Goal: Task Accomplishment & Management: Manage account settings

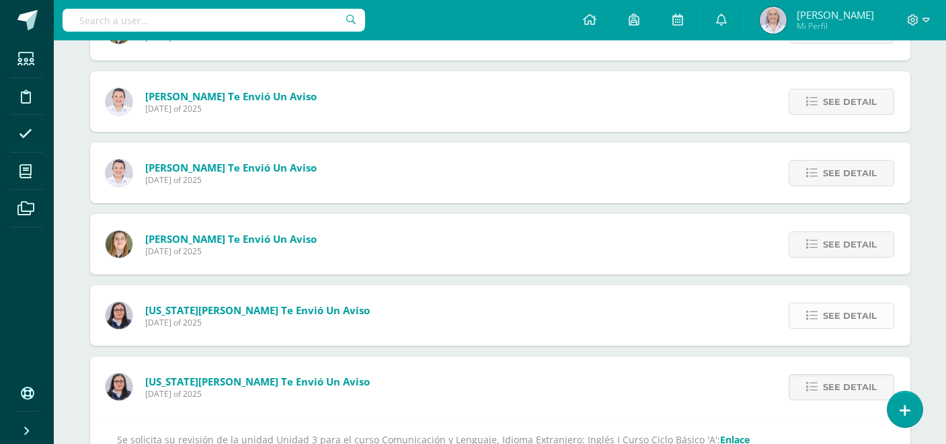
click at [863, 321] on span "See detail" at bounding box center [850, 315] width 54 height 25
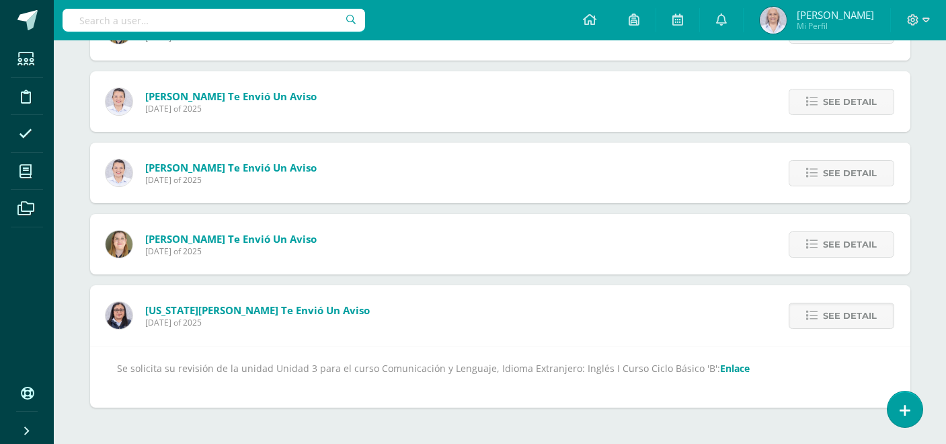
scroll to position [1052, 0]
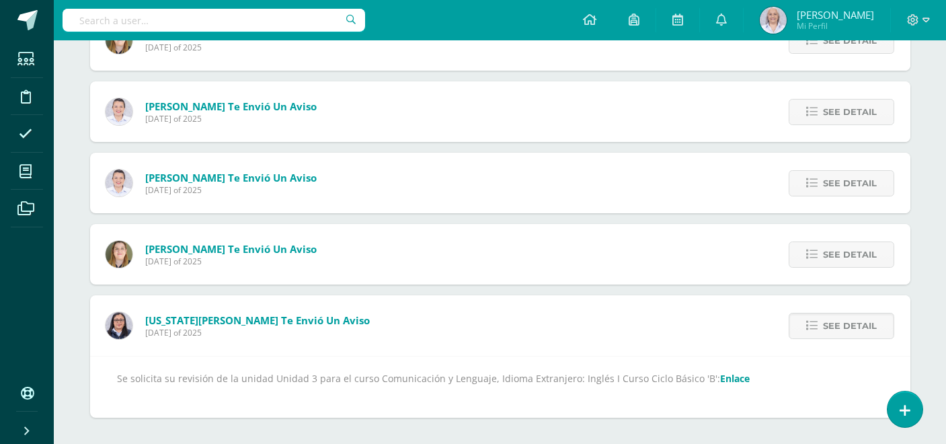
click at [720, 376] on link "Enlace" at bounding box center [735, 378] width 30 height 13
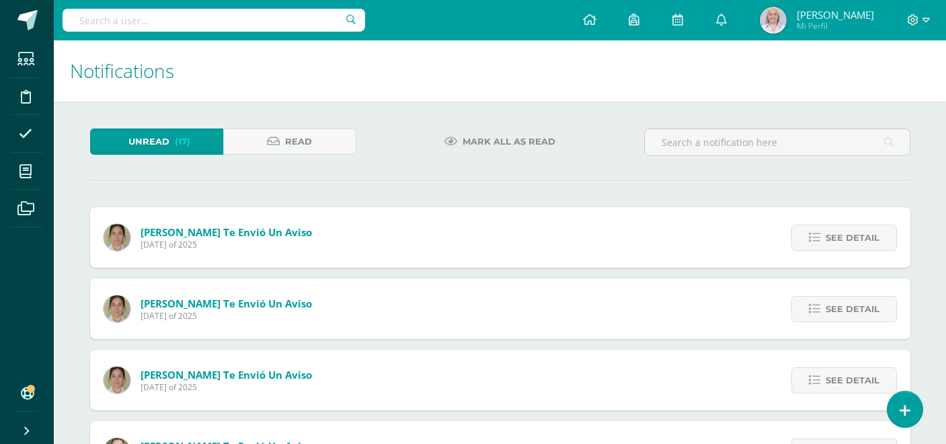
scroll to position [0, 0]
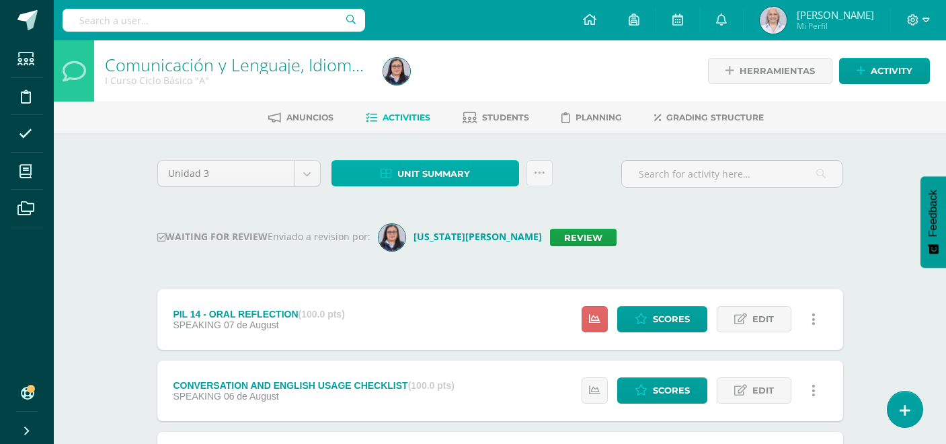
click at [434, 178] on span "Unit summary" at bounding box center [433, 173] width 73 height 25
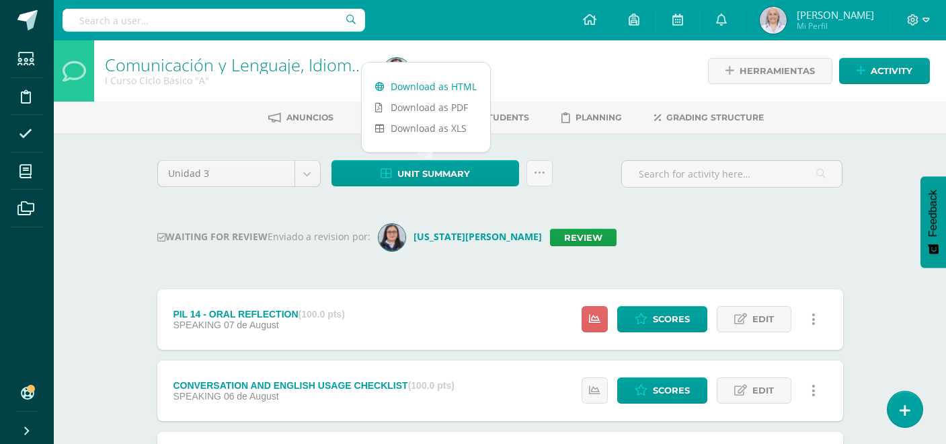
click at [433, 89] on link "Download as HTML" at bounding box center [426, 86] width 128 height 21
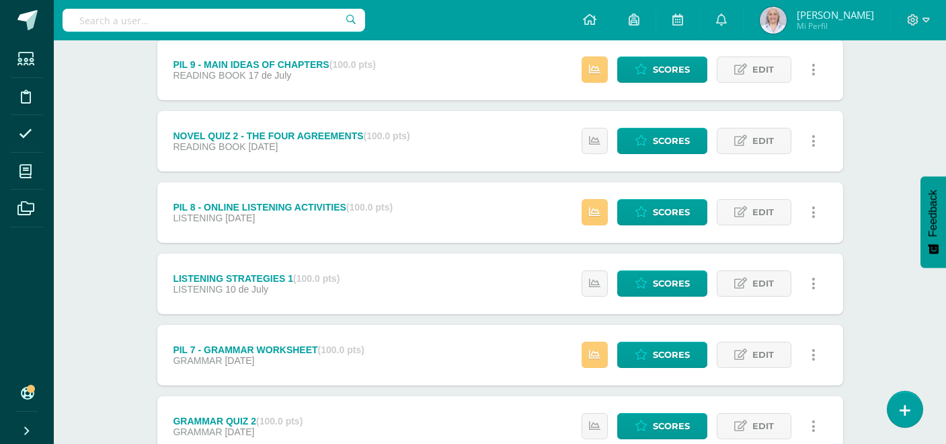
scroll to position [1041, 0]
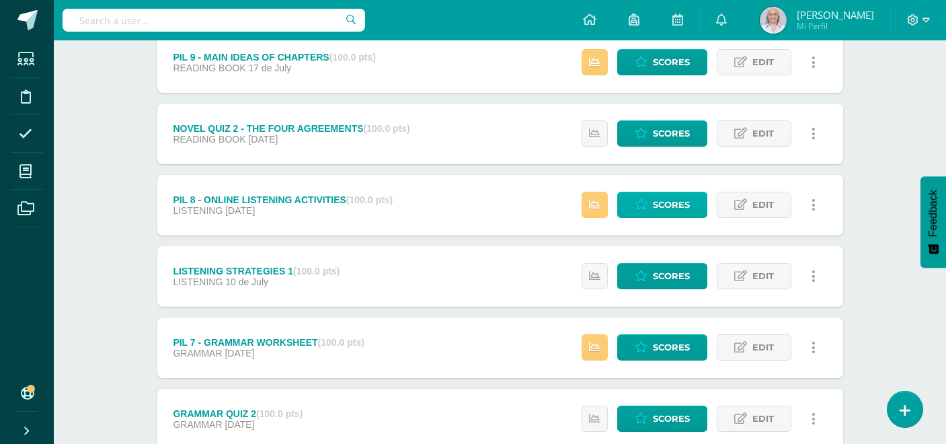
click at [670, 210] on span "Scores" at bounding box center [671, 204] width 37 height 25
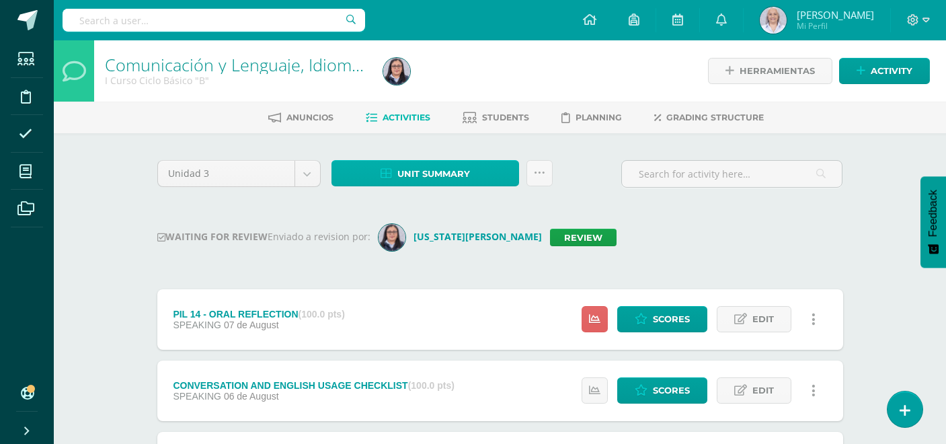
click at [440, 167] on span "Unit summary" at bounding box center [433, 173] width 73 height 25
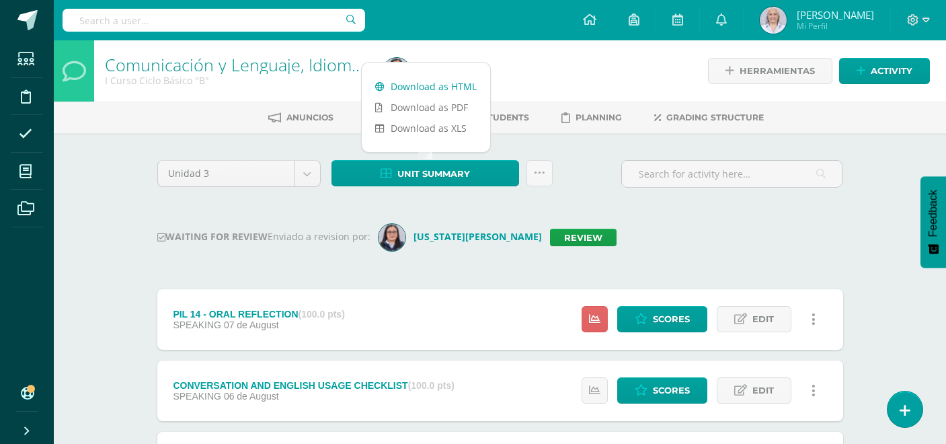
click at [449, 85] on link "Download as HTML" at bounding box center [426, 86] width 128 height 21
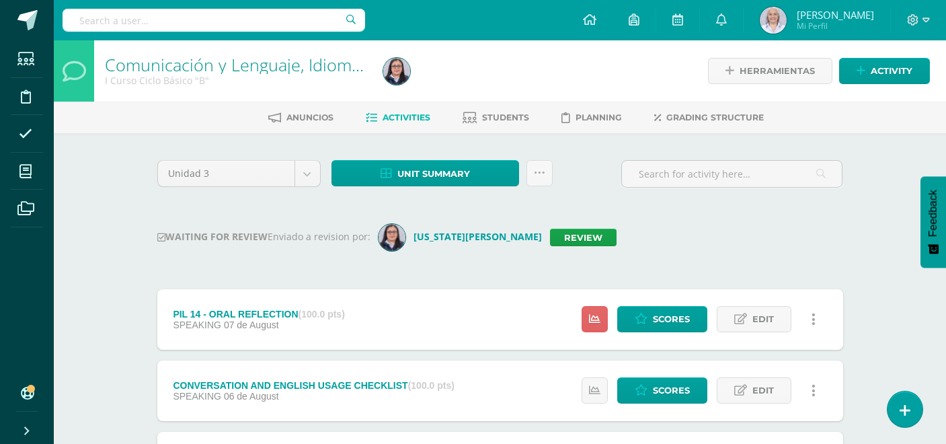
click at [549, 242] on link "Review" at bounding box center [582, 237] width 67 height 17
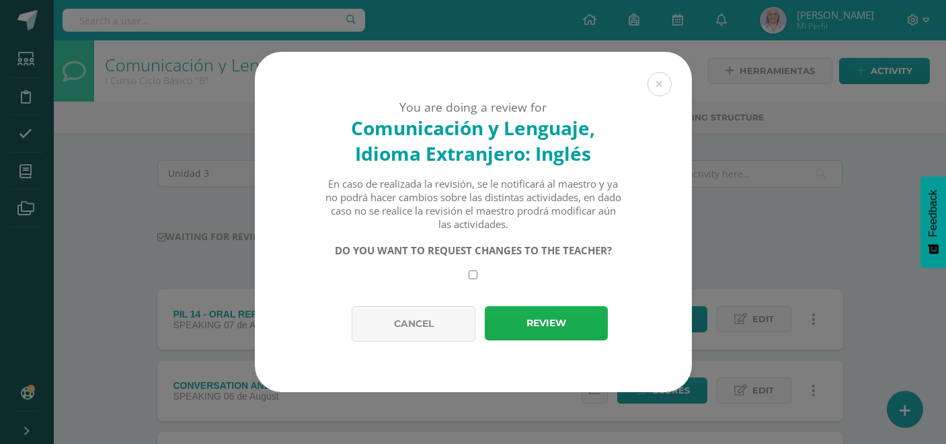
click at [527, 321] on button "Review" at bounding box center [546, 323] width 123 height 34
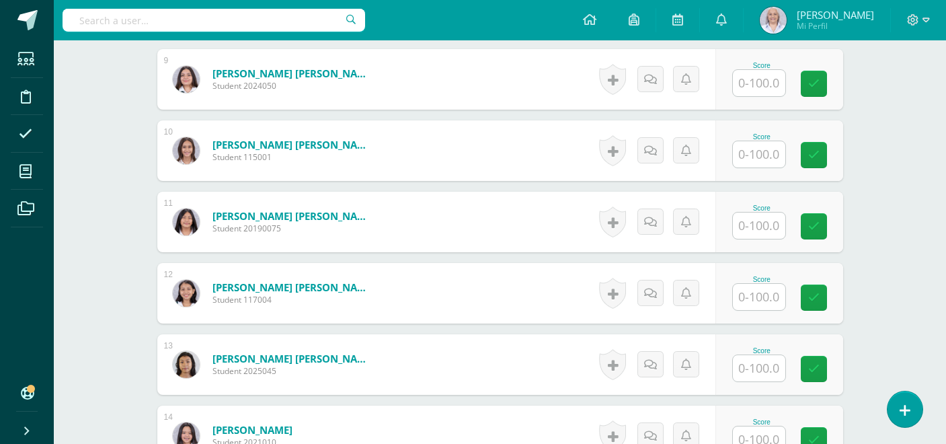
scroll to position [991, 0]
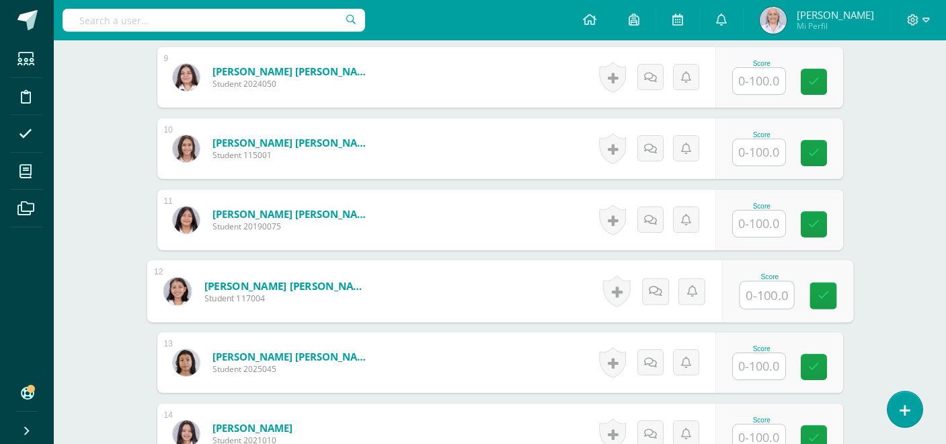
click at [754, 298] on input "text" at bounding box center [767, 295] width 54 height 27
type input "96"
click at [820, 301] on icon at bounding box center [823, 295] width 12 height 11
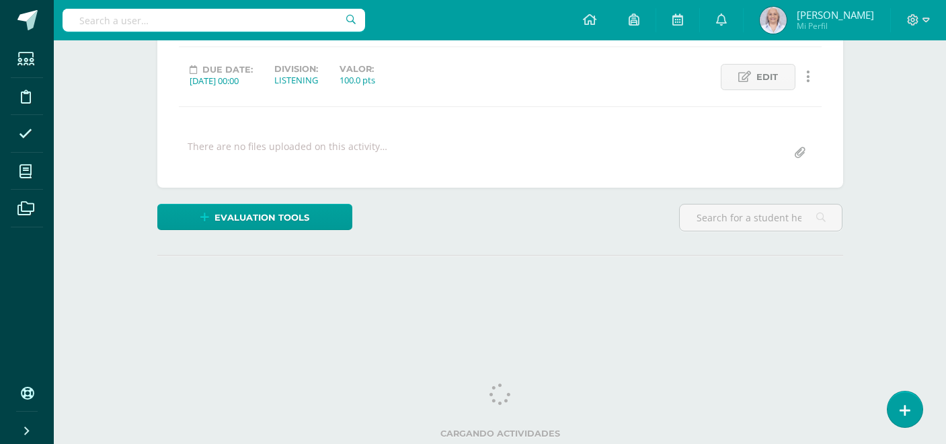
scroll to position [173, 0]
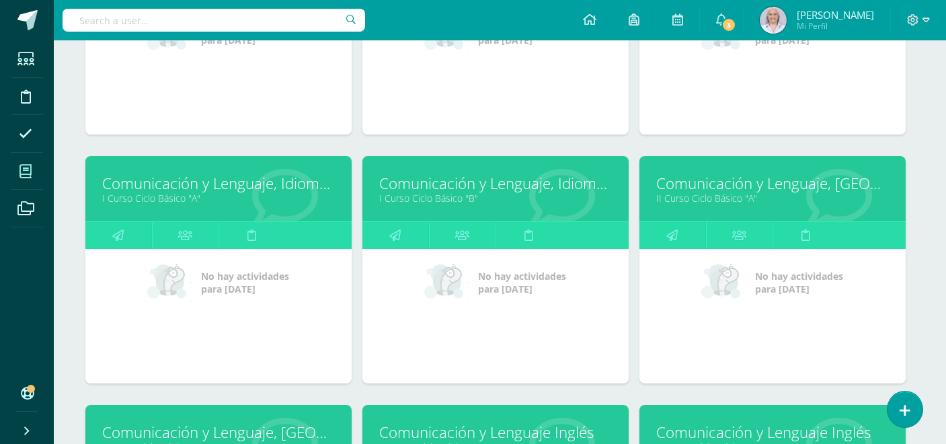
scroll to position [2335, 5]
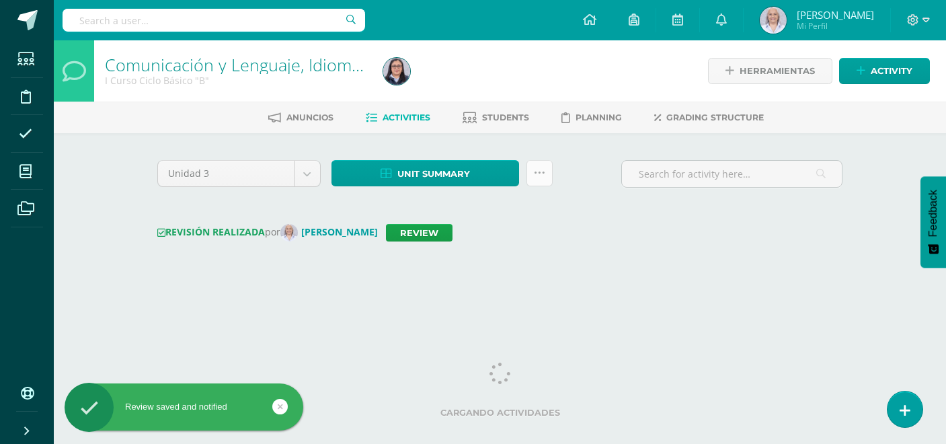
click at [541, 183] on link at bounding box center [540, 173] width 26 height 26
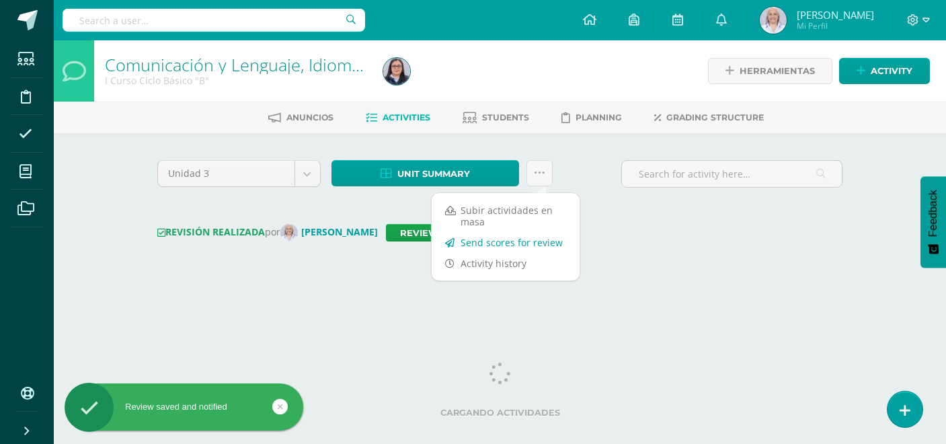
click at [525, 242] on link "Send scores for review" at bounding box center [506, 242] width 148 height 21
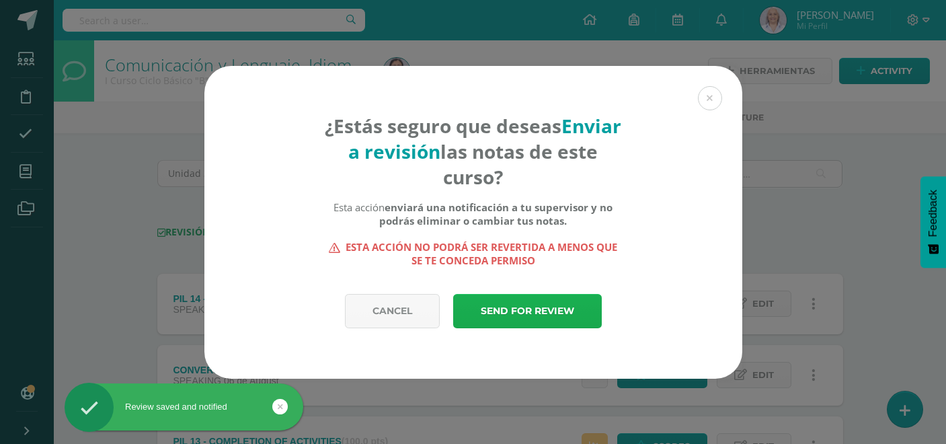
click at [537, 306] on link "Send for review" at bounding box center [527, 311] width 149 height 34
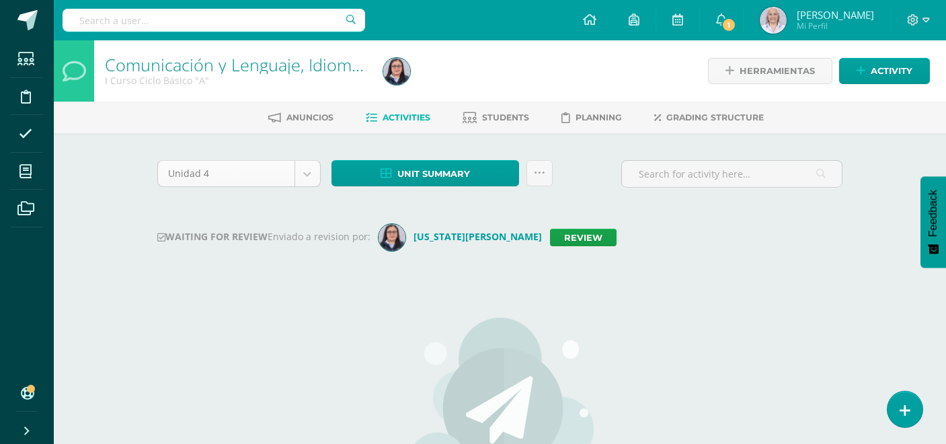
click at [305, 181] on body "Students Discipline Attendance My courses Archivos Soporte Help Reportar un pro…" at bounding box center [473, 321] width 946 height 643
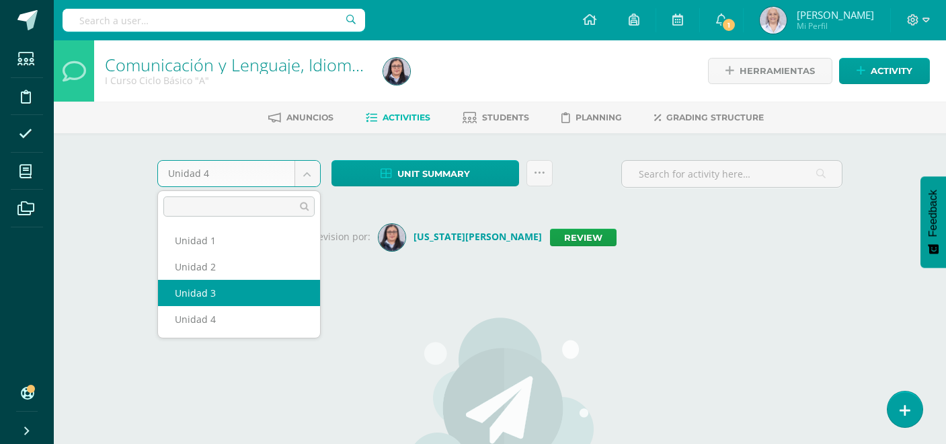
select select "Unidad 3"
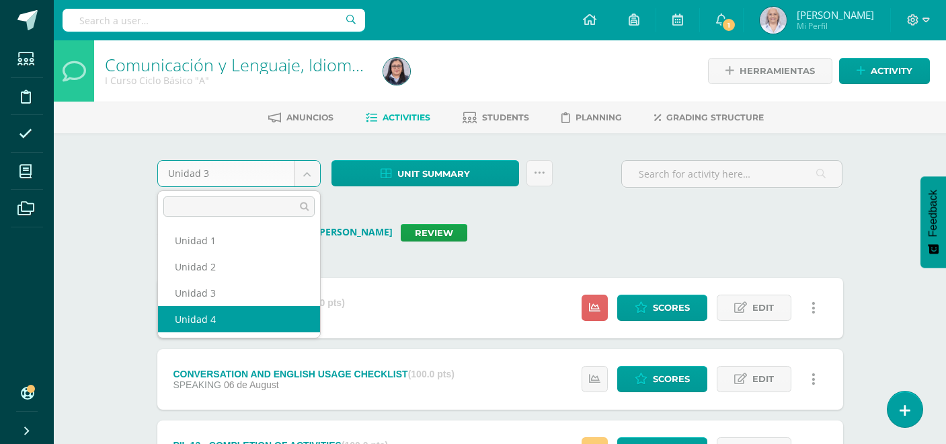
select select "Unidad 4"
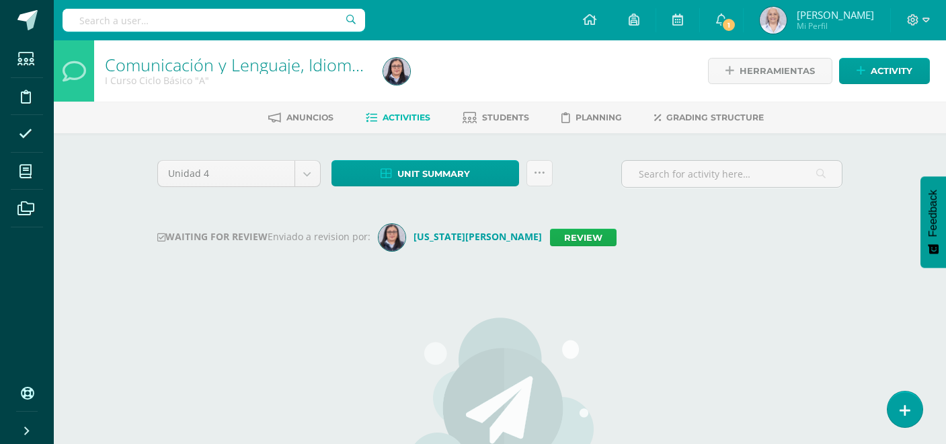
click at [550, 241] on link "Review" at bounding box center [583, 237] width 67 height 17
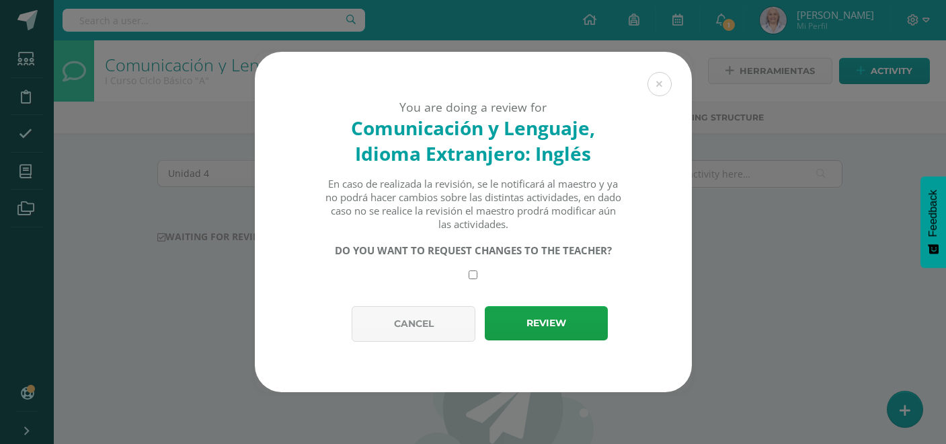
click at [469, 274] on div "DO YOU WANT TO REQUEST CHANGES TO THE TEACHER?" at bounding box center [473, 261] width 298 height 36
click at [479, 277] on div "DO YOU WANT TO REQUEST CHANGES TO THE TEACHER?" at bounding box center [473, 261] width 298 height 36
drag, startPoint x: 475, startPoint y: 276, endPoint x: 489, endPoint y: 303, distance: 30.4
click at [475, 276] on input "checkbox" at bounding box center [473, 274] width 9 height 9
checkbox input "true"
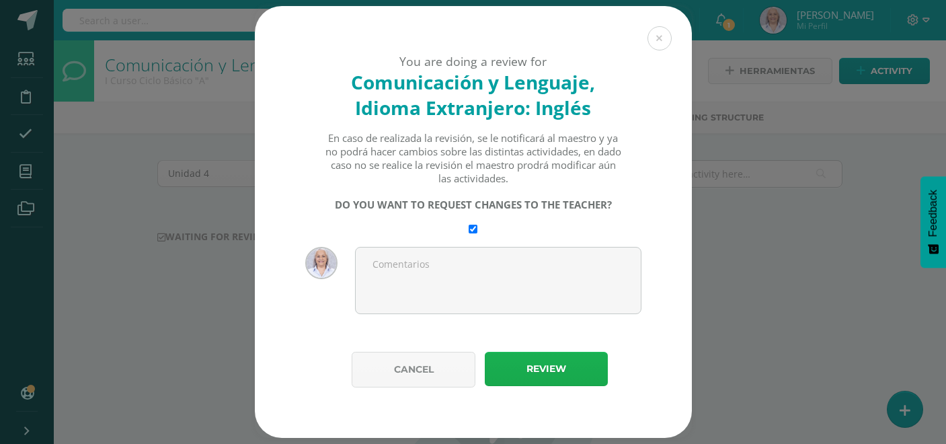
click at [557, 367] on button "Review" at bounding box center [546, 369] width 123 height 34
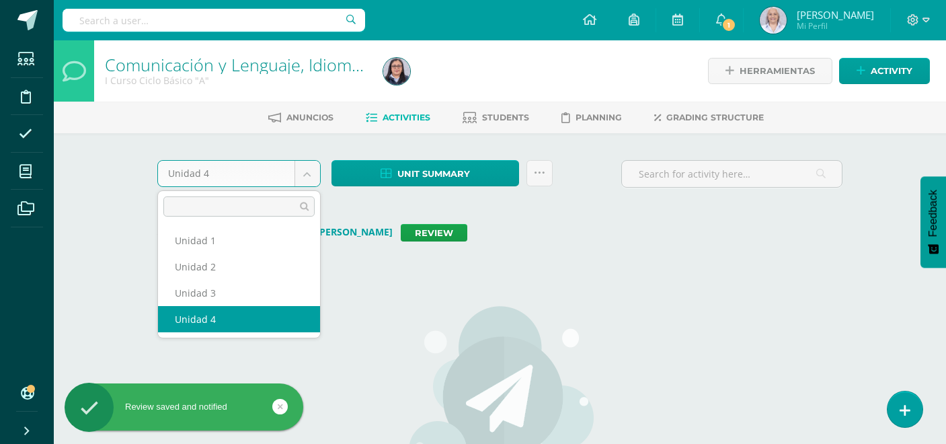
click at [307, 180] on body "Review saved and notified Students Discipline Attendance My courses Archivos So…" at bounding box center [473, 315] width 946 height 631
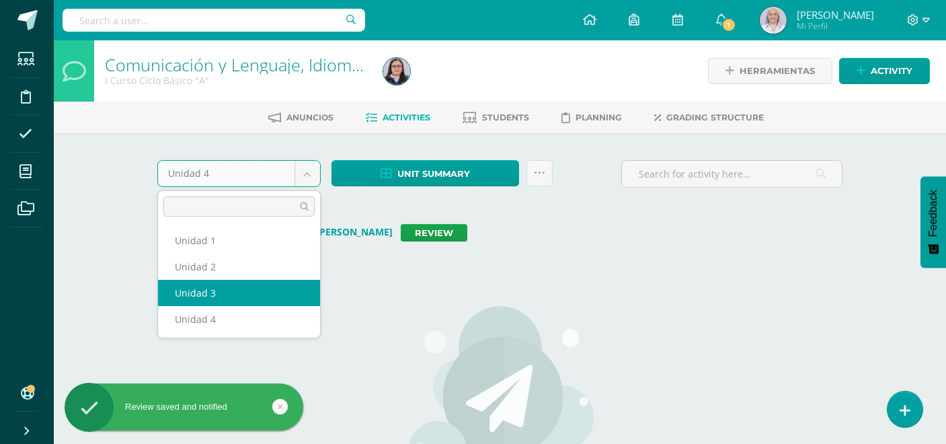
select select "Unidad 3"
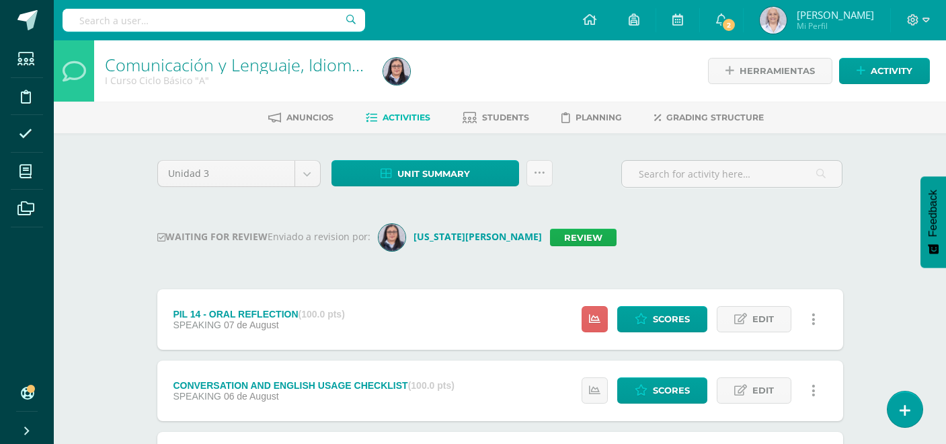
click at [550, 243] on link "Review" at bounding box center [583, 237] width 67 height 17
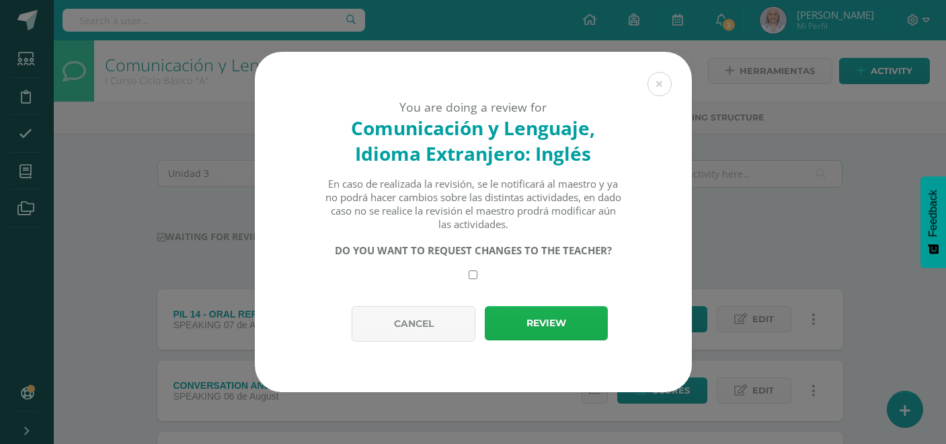
click at [541, 327] on button "Review" at bounding box center [546, 323] width 123 height 34
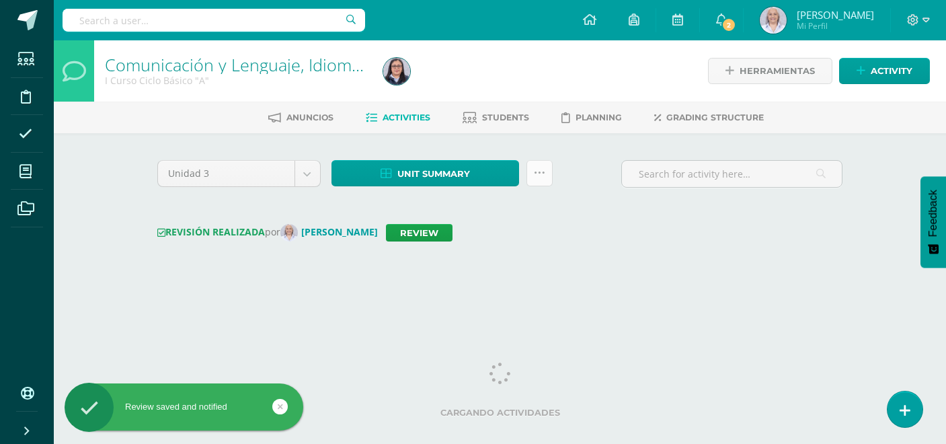
click at [544, 179] on link at bounding box center [540, 173] width 26 height 26
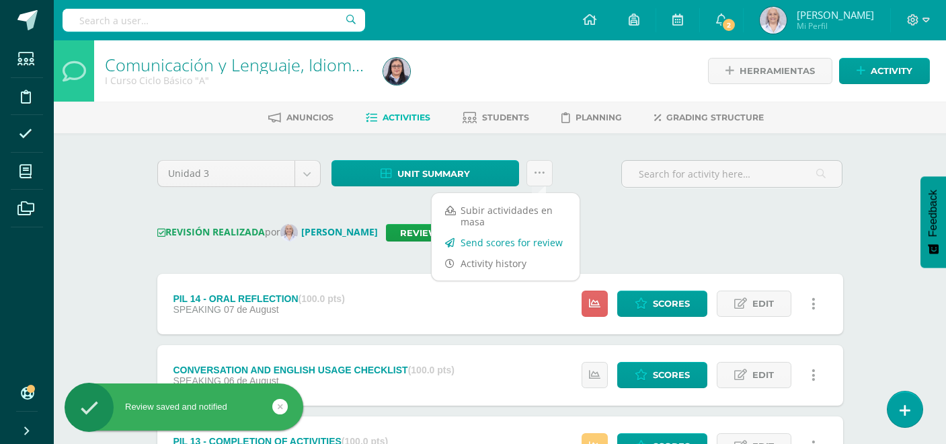
click at [514, 242] on link "Send scores for review" at bounding box center [506, 242] width 148 height 21
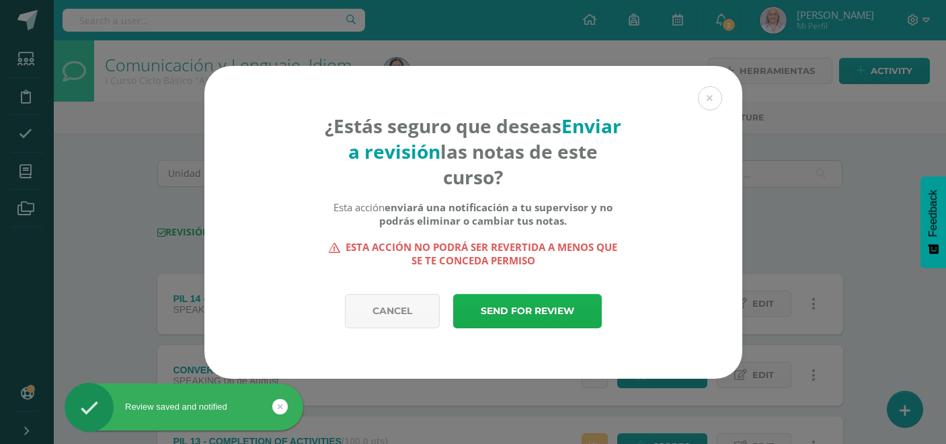
click at [526, 305] on link "Send for review" at bounding box center [527, 311] width 149 height 34
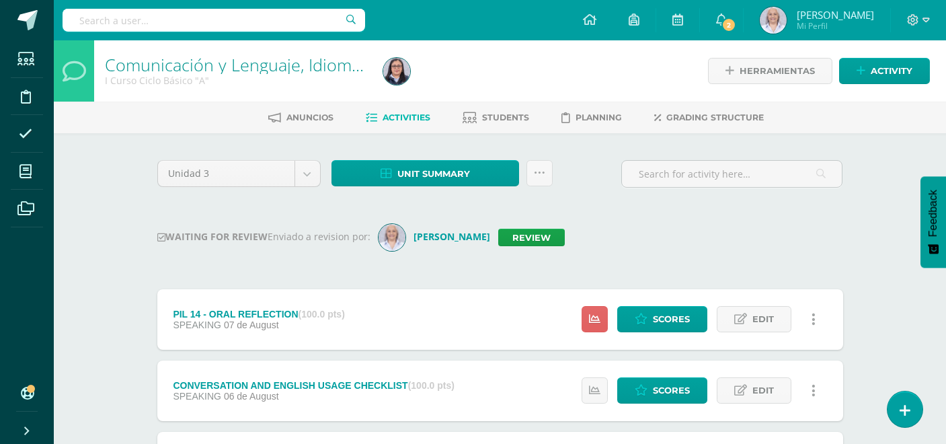
scroll to position [34, 1]
